Goal: Navigation & Orientation: Find specific page/section

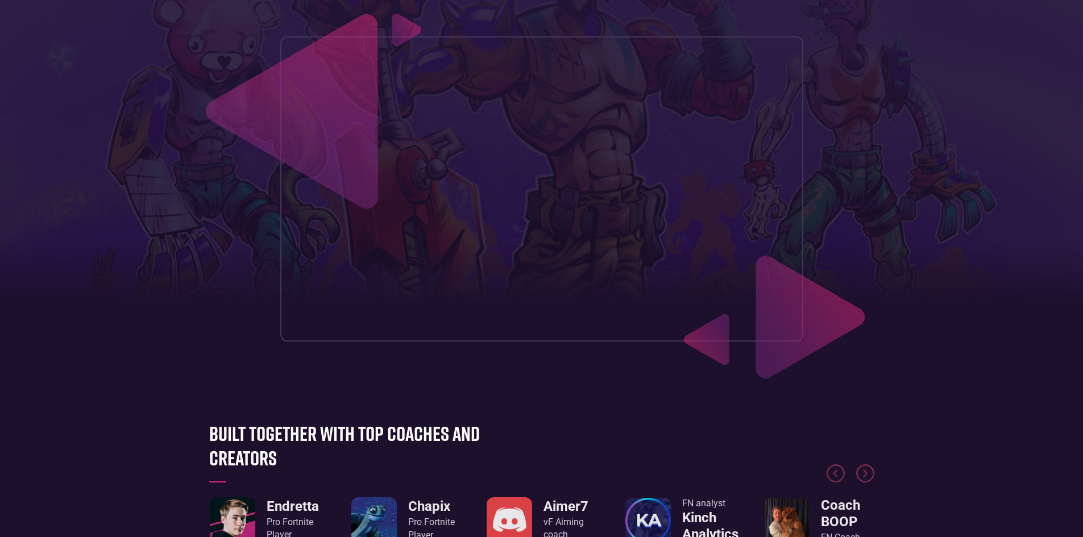
scroll to position [398, 0]
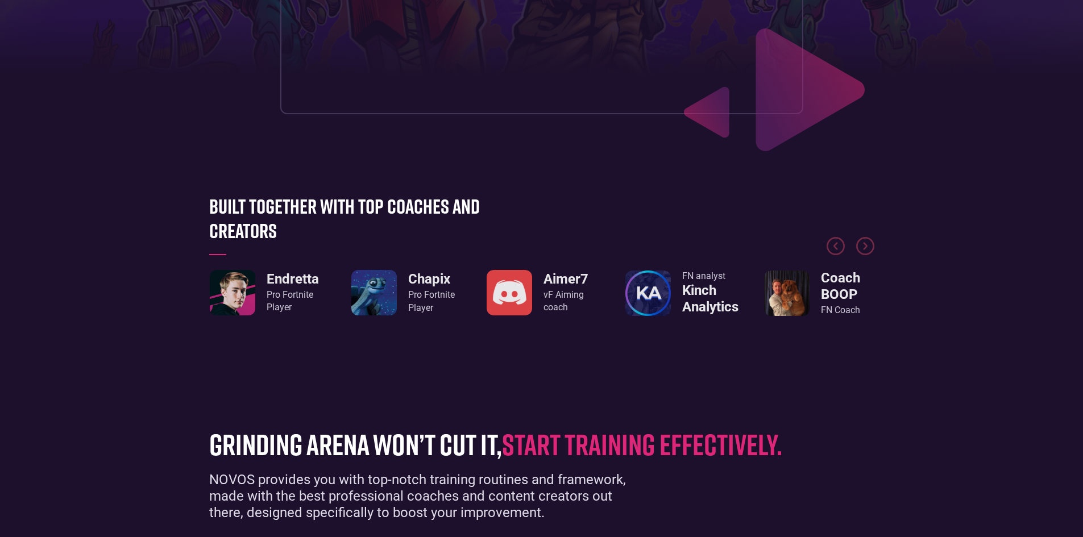
click at [293, 286] on h3 "Endretta" at bounding box center [293, 279] width 52 height 16
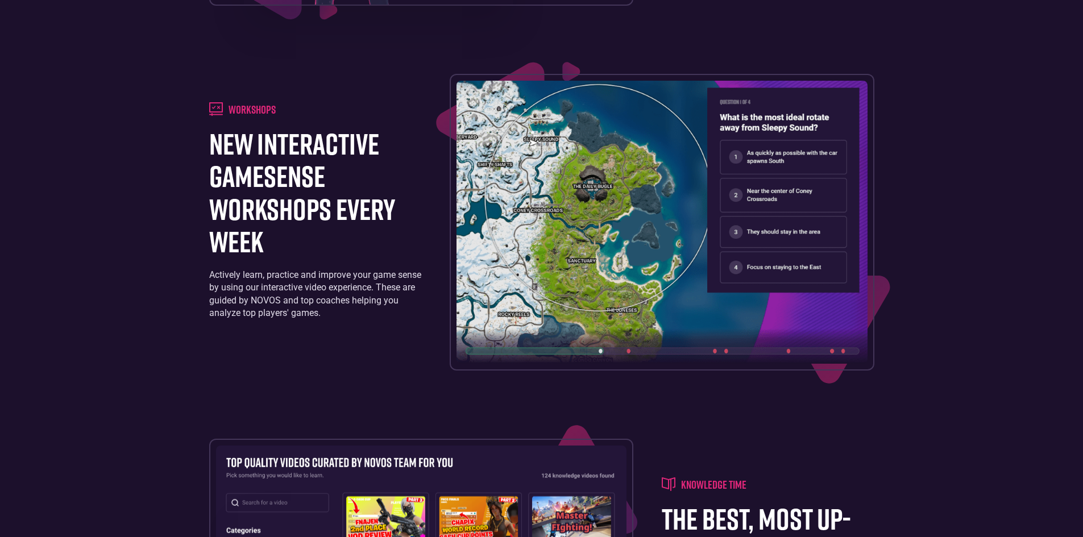
scroll to position [2046, 0]
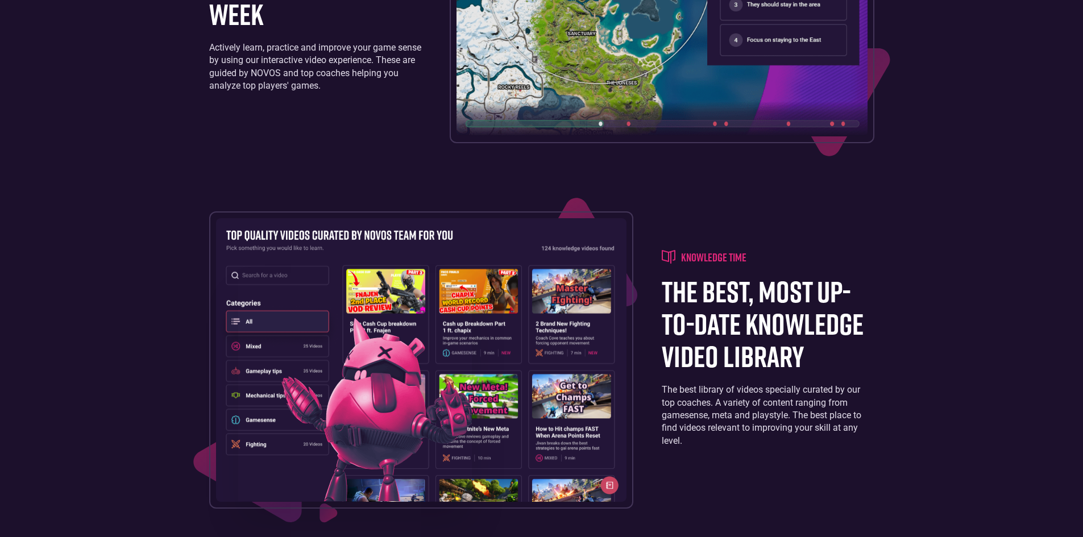
click at [715, 264] on h4 "knowledge time" at bounding box center [713, 257] width 65 height 14
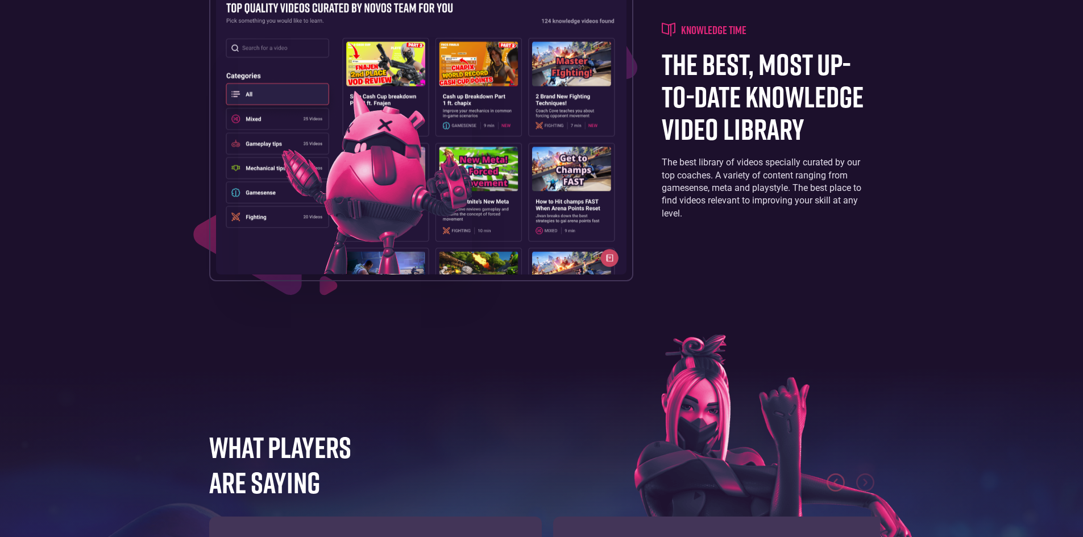
scroll to position [2500, 0]
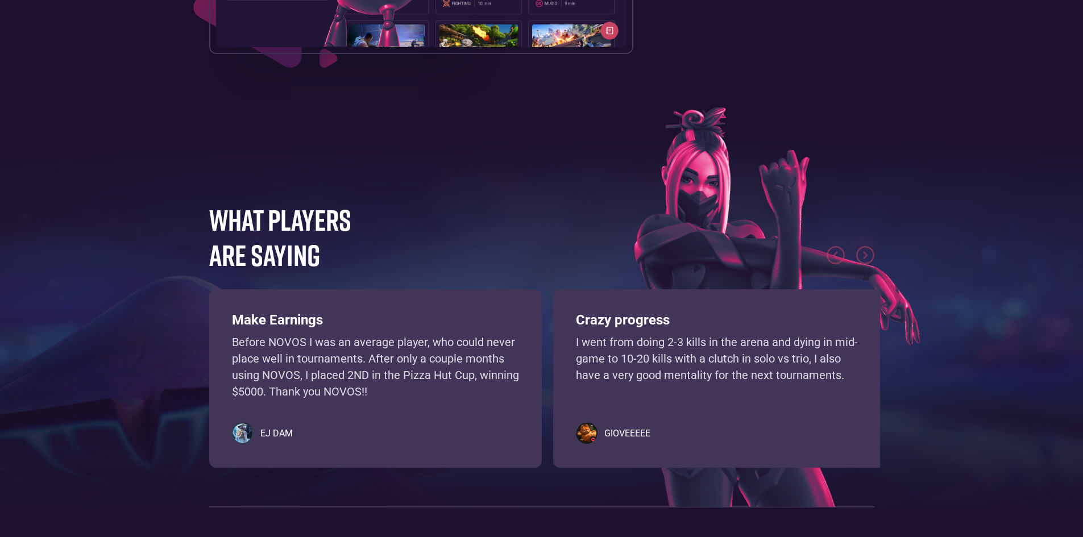
click at [864, 264] on img "next slide" at bounding box center [865, 255] width 18 height 18
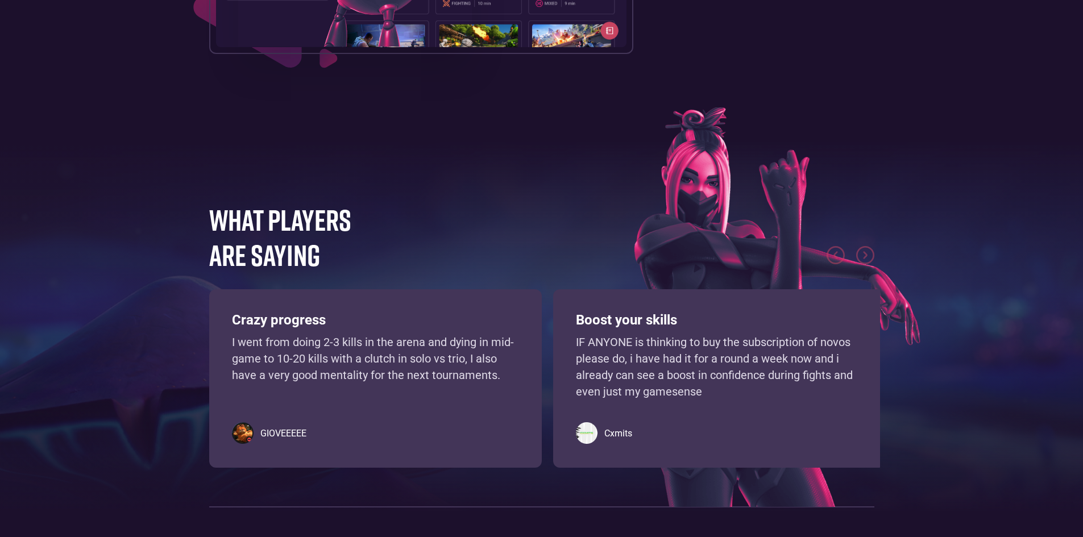
click at [861, 264] on img "next slide" at bounding box center [865, 255] width 18 height 18
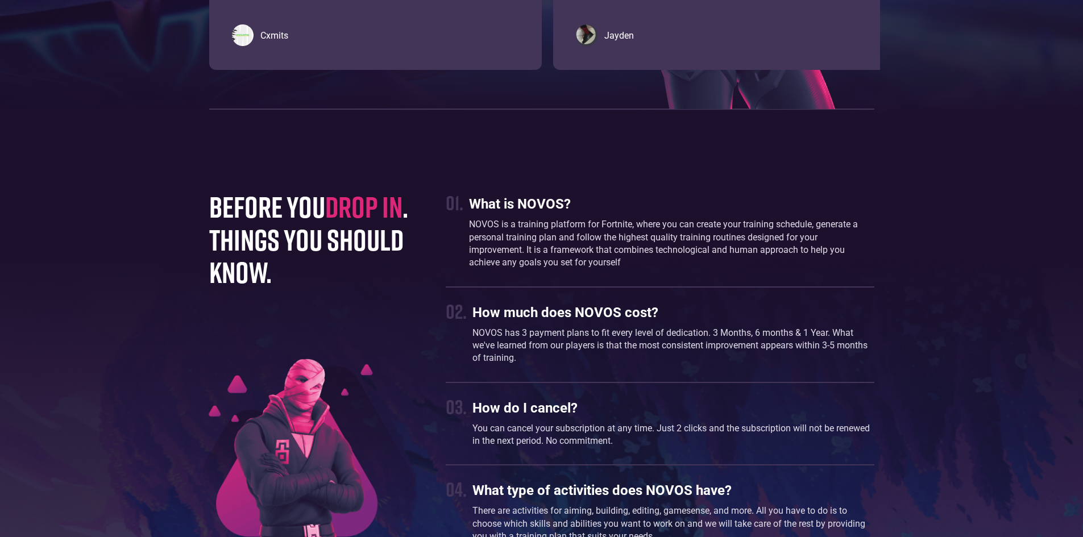
scroll to position [3069, 0]
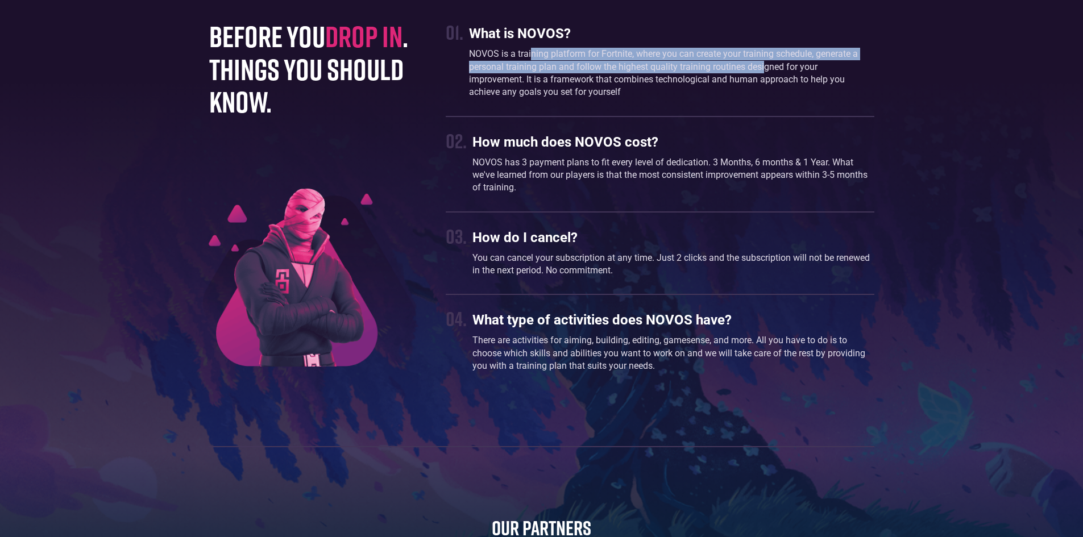
drag, startPoint x: 532, startPoint y: 81, endPoint x: 765, endPoint y: 101, distance: 233.3
click at [765, 99] on p "NOVOS is a training platform for Fortnite, where you can create your training s…" at bounding box center [671, 73] width 405 height 51
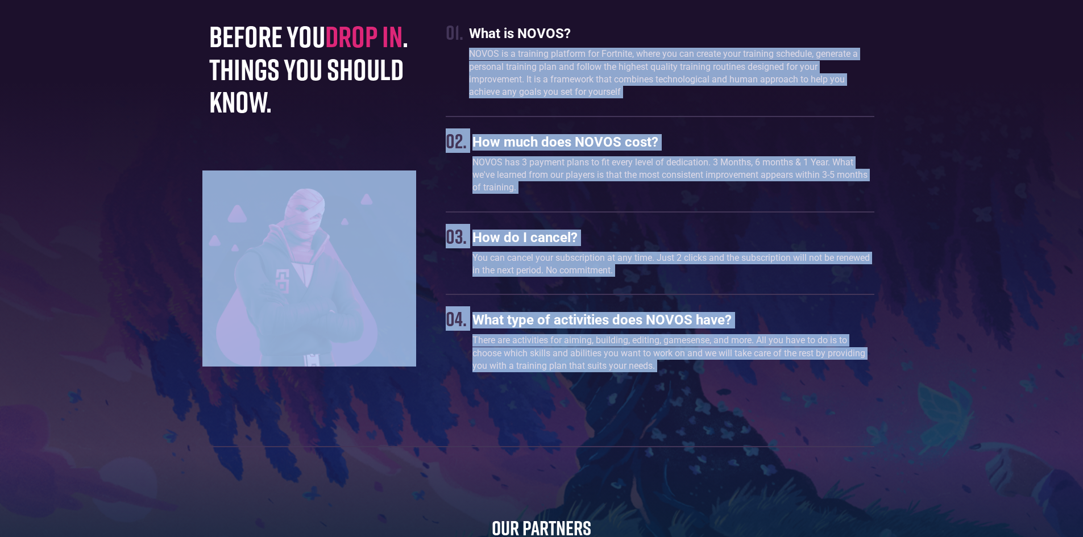
drag, startPoint x: 467, startPoint y: 81, endPoint x: 794, endPoint y: 449, distance: 491.9
click at [815, 451] on div "before you drop in . things you should know. 01. What is NOVOS? NOVOS is a trai…" at bounding box center [541, 460] width 676 height 880
click at [460, 152] on div "01. What is NOVOS? NOVOS is a training platform for Fortnite, where you can cre…" at bounding box center [660, 199] width 428 height 358
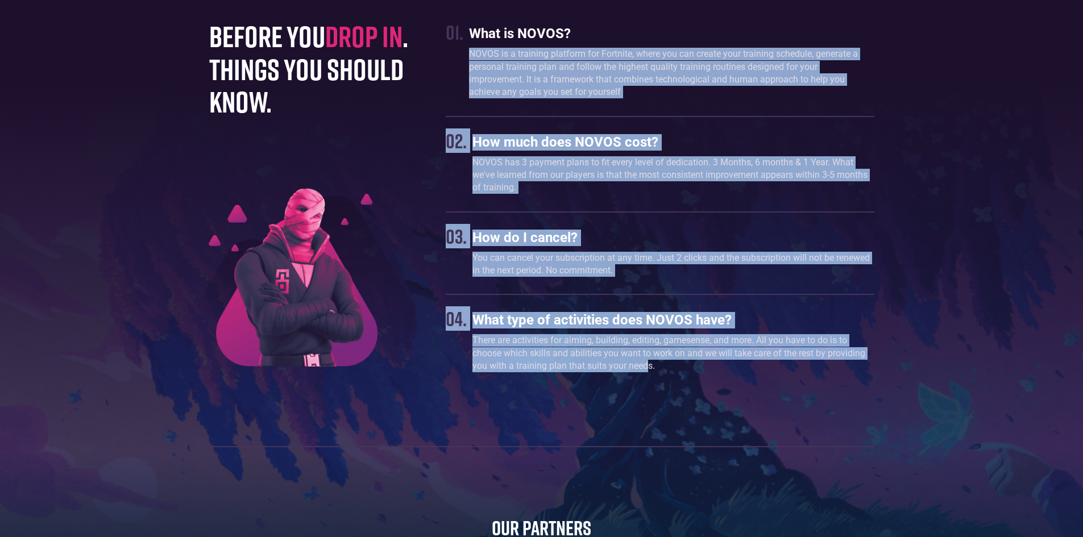
drag, startPoint x: 369, startPoint y: 139, endPoint x: 646, endPoint y: 398, distance: 378.3
click at [646, 378] on div "01. What is NOVOS? NOVOS is a training platform for Fortnite, where you can cre…" at bounding box center [660, 199] width 428 height 358
copy div "NOVOS is a training platform for Fortnite, where you can create your training s…"
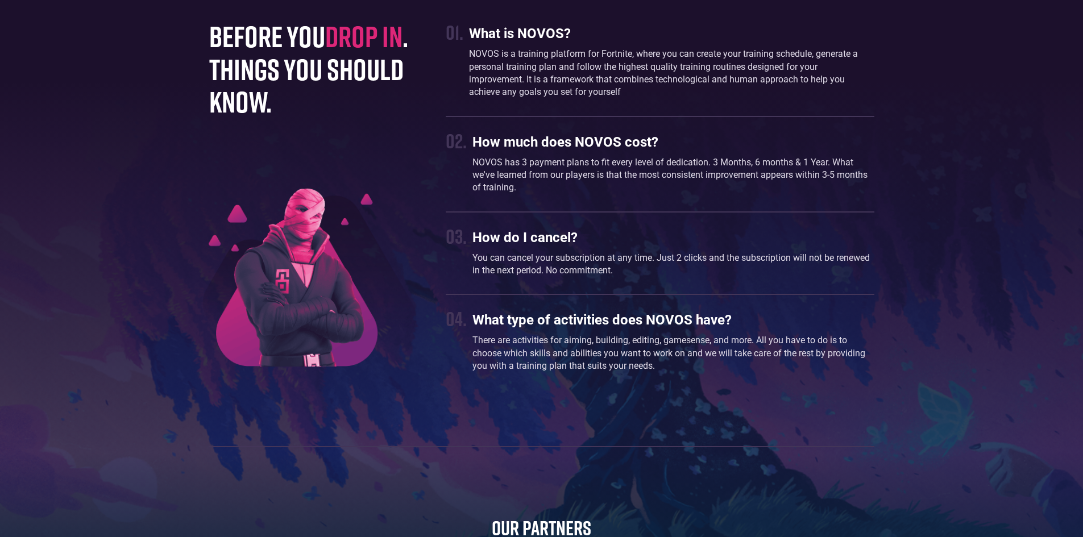
click at [241, 180] on div "before you drop in . things you should know." at bounding box center [316, 100] width 214 height 161
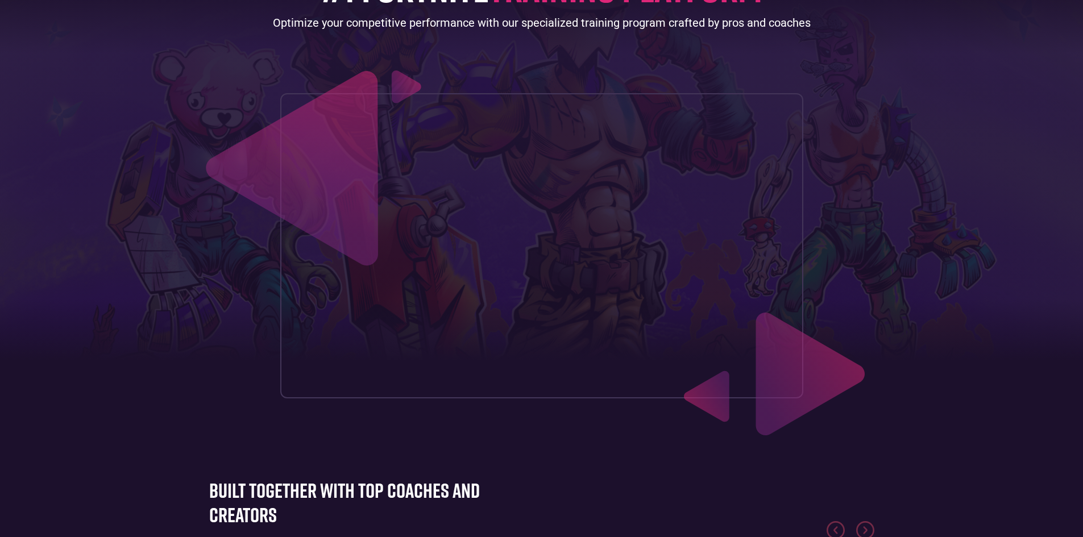
scroll to position [0, 0]
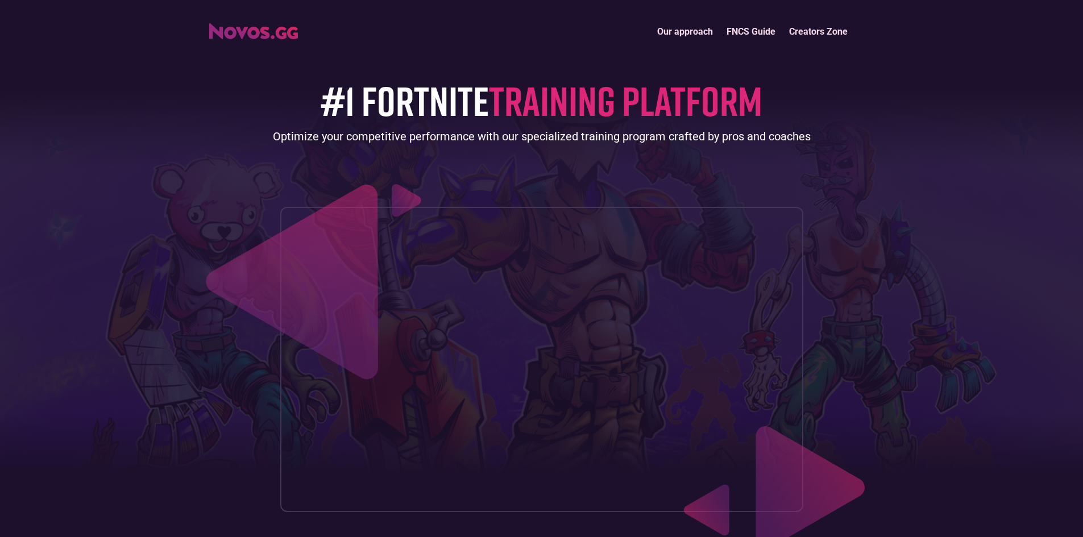
click at [800, 29] on link "Creators Zone" at bounding box center [818, 31] width 72 height 24
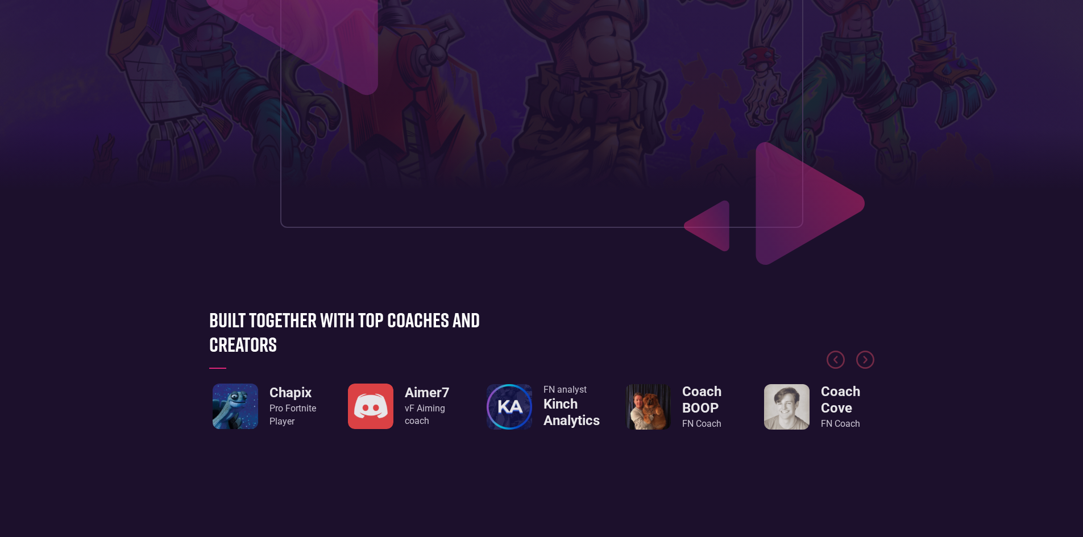
scroll to position [455, 0]
